Goal: Use online tool/utility: Utilize a website feature to perform a specific function

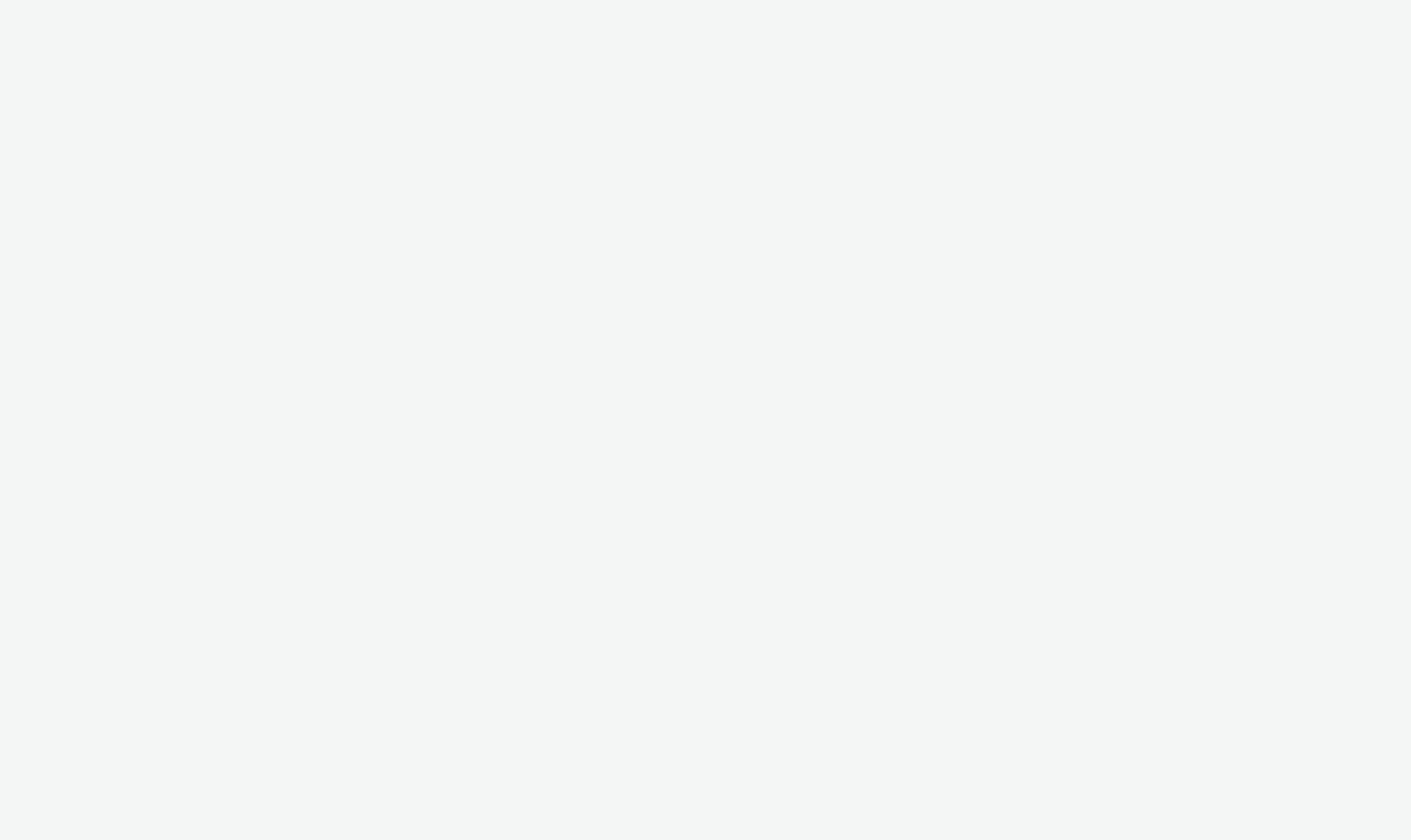
select select "2fc77e36-bb93-4aa3-9dff-dcb08e02eac6"
select select "2405a9d4-3350-4458-8d06-44f78962fa76"
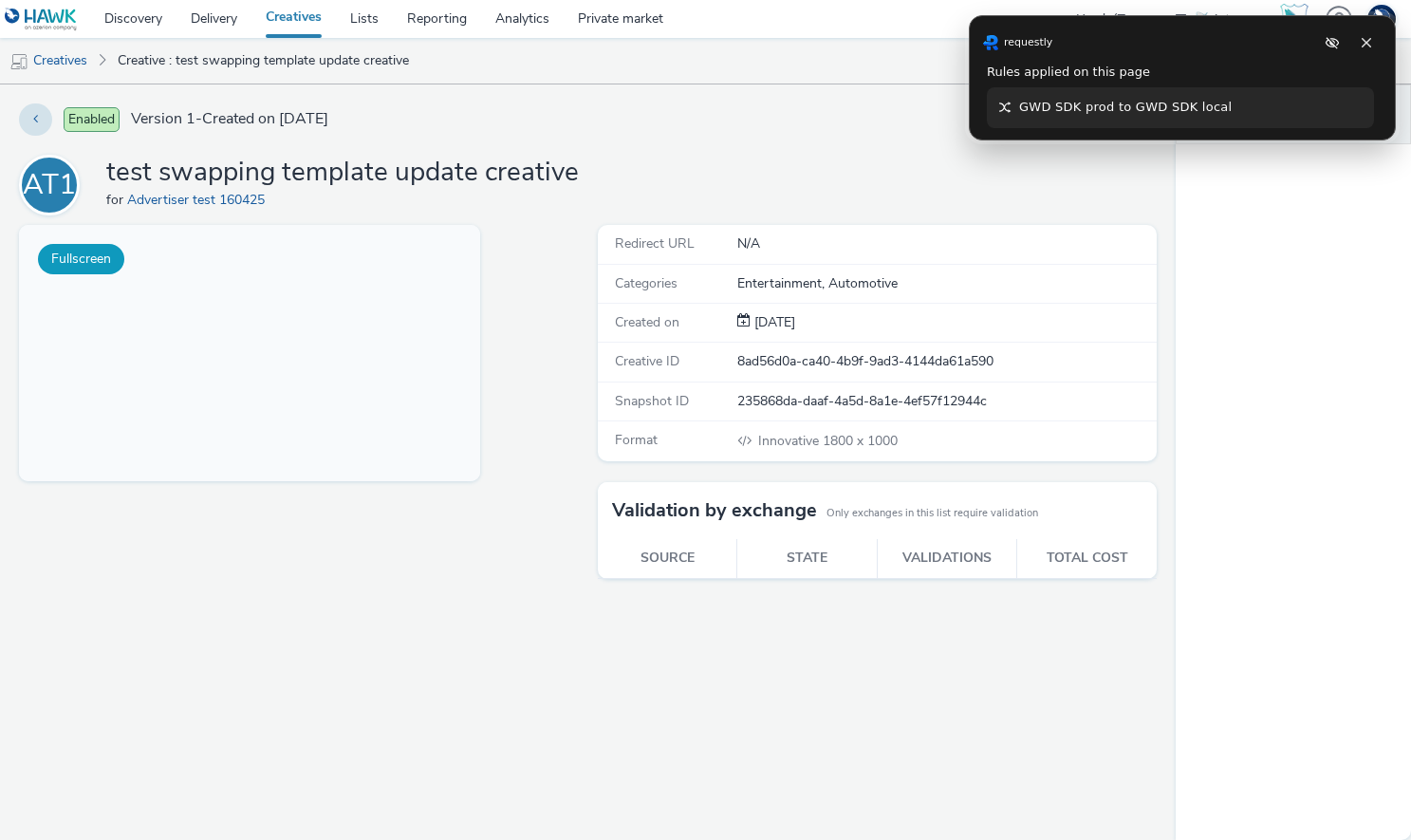
click at [78, 262] on button "Fullscreen" at bounding box center [81, 258] width 86 height 30
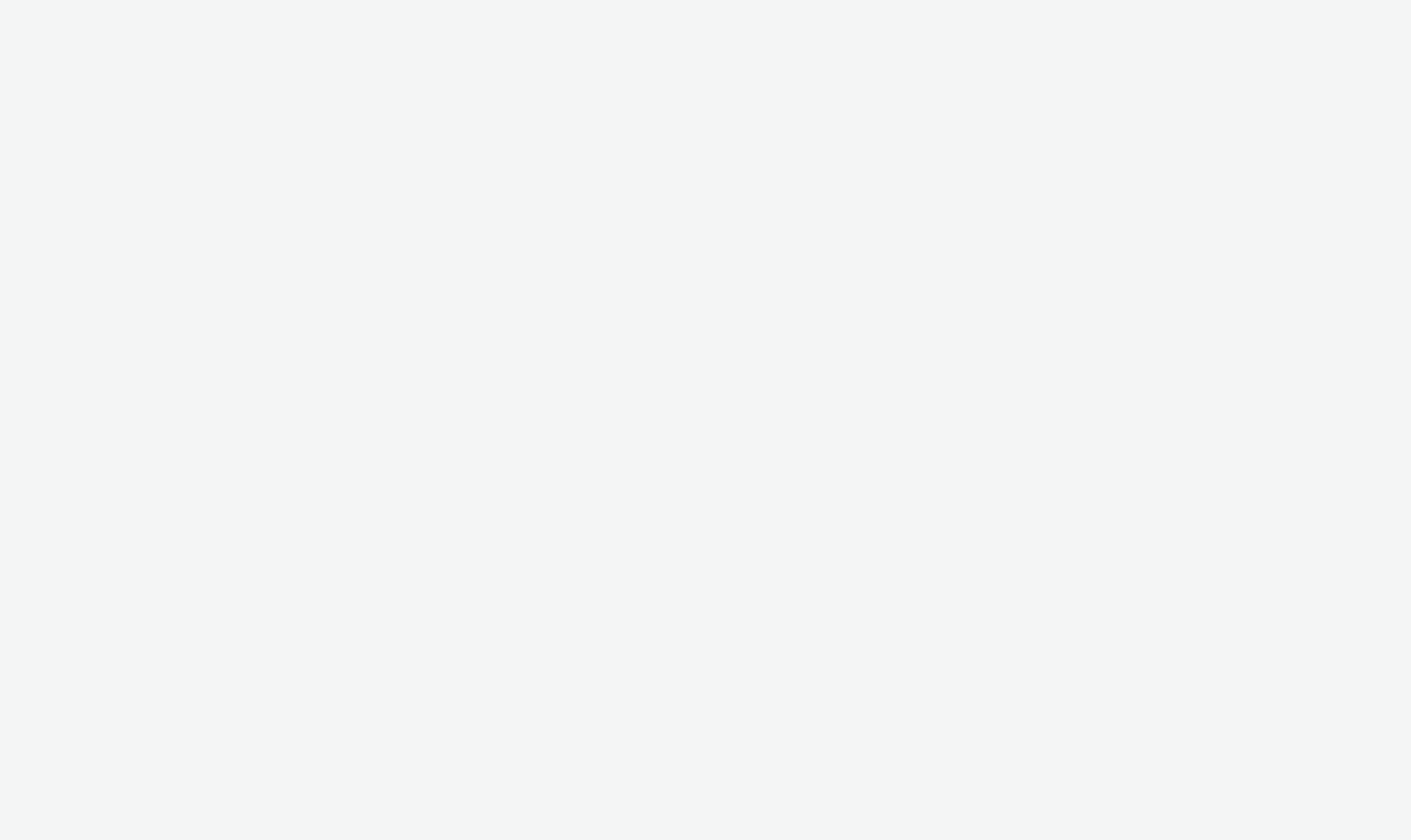
select select "2fc77e36-bb93-4aa3-9dff-dcb08e02eac6"
select select "2405a9d4-3350-4458-8d06-44f78962fa76"
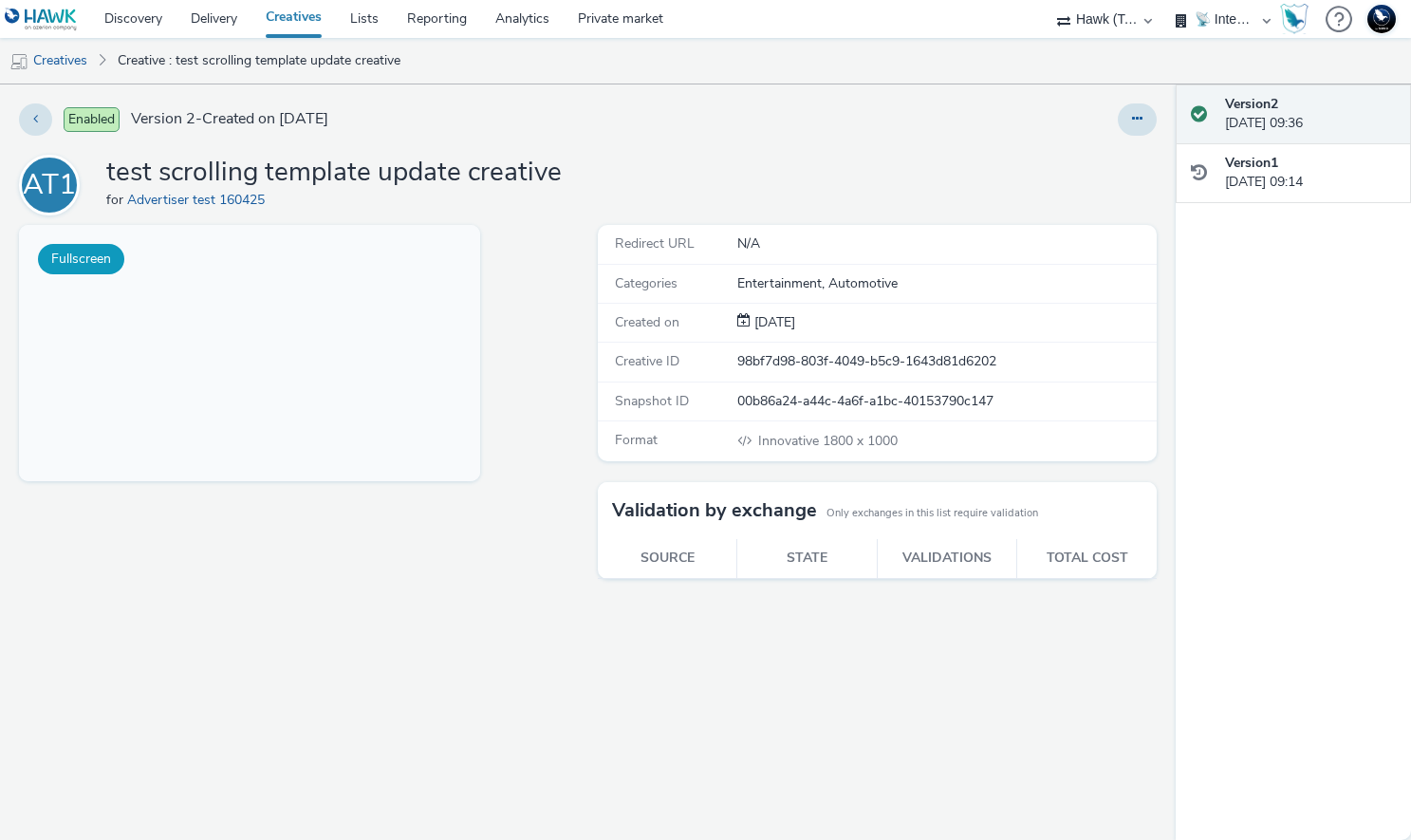
click at [109, 264] on button "Fullscreen" at bounding box center [81, 258] width 86 height 30
